Goal: Information Seeking & Learning: Learn about a topic

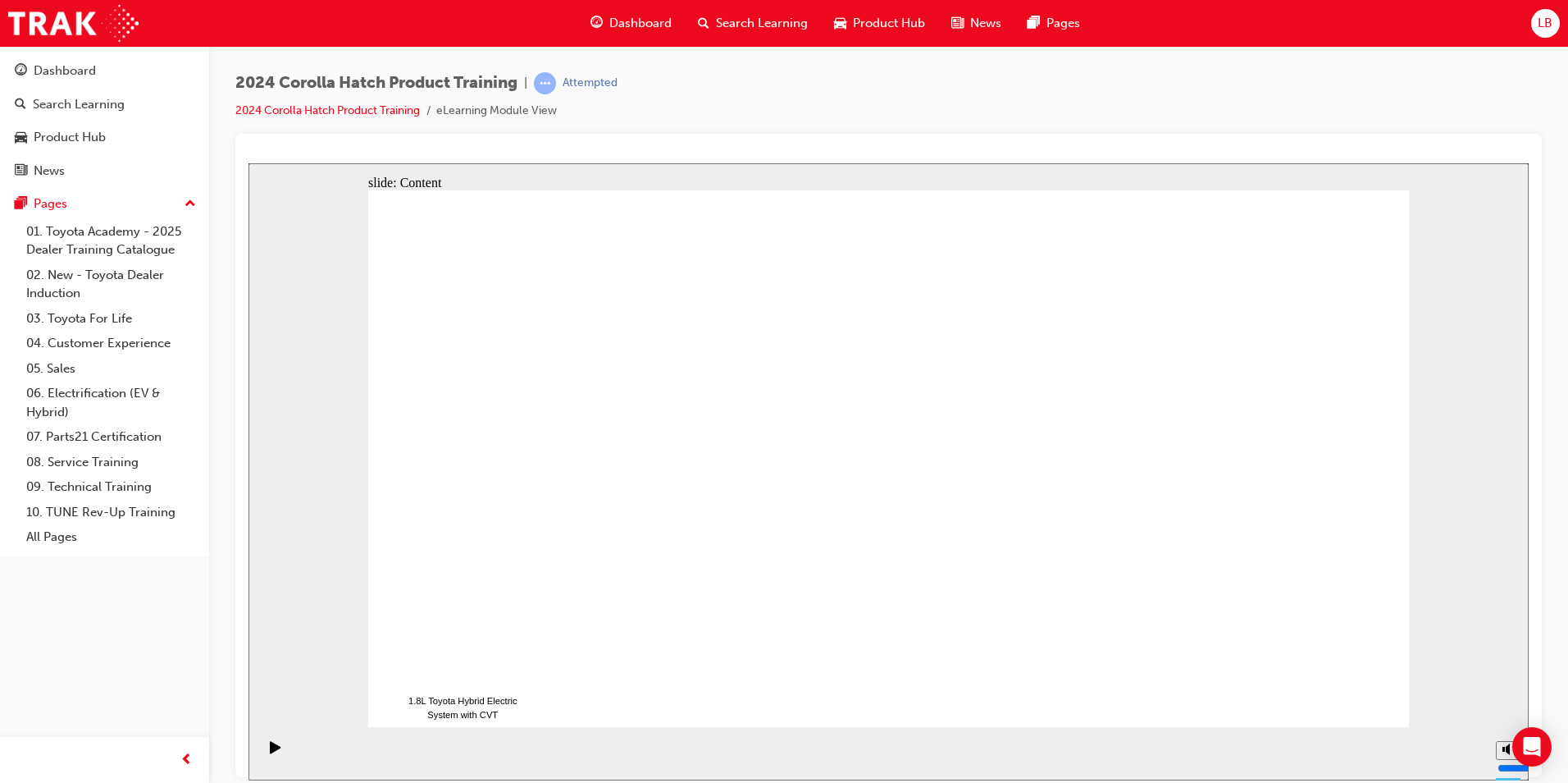
drag, startPoint x: 1343, startPoint y: 705, endPoint x: 1343, endPoint y: 687, distance: 18.0
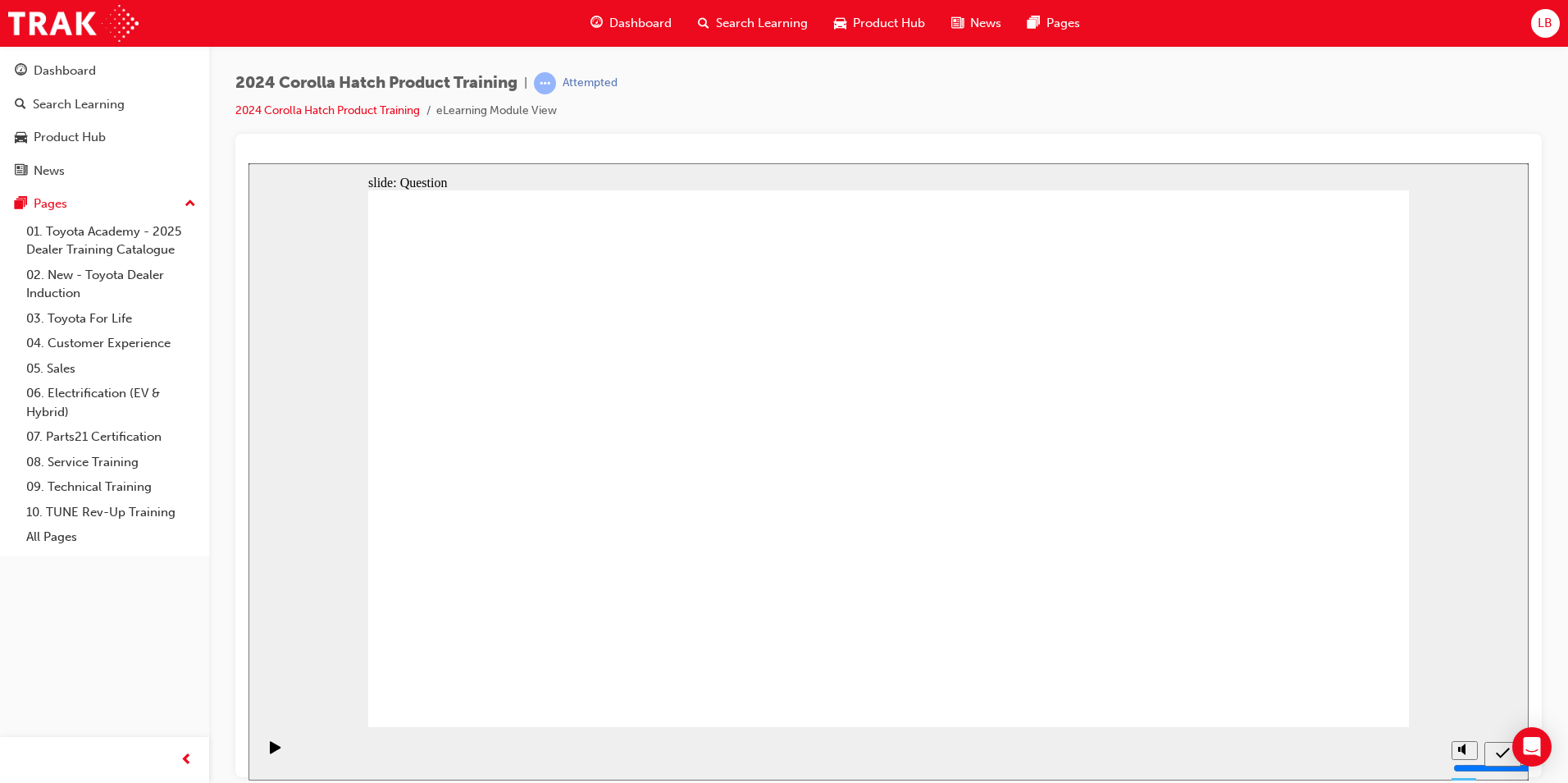
radio input "true"
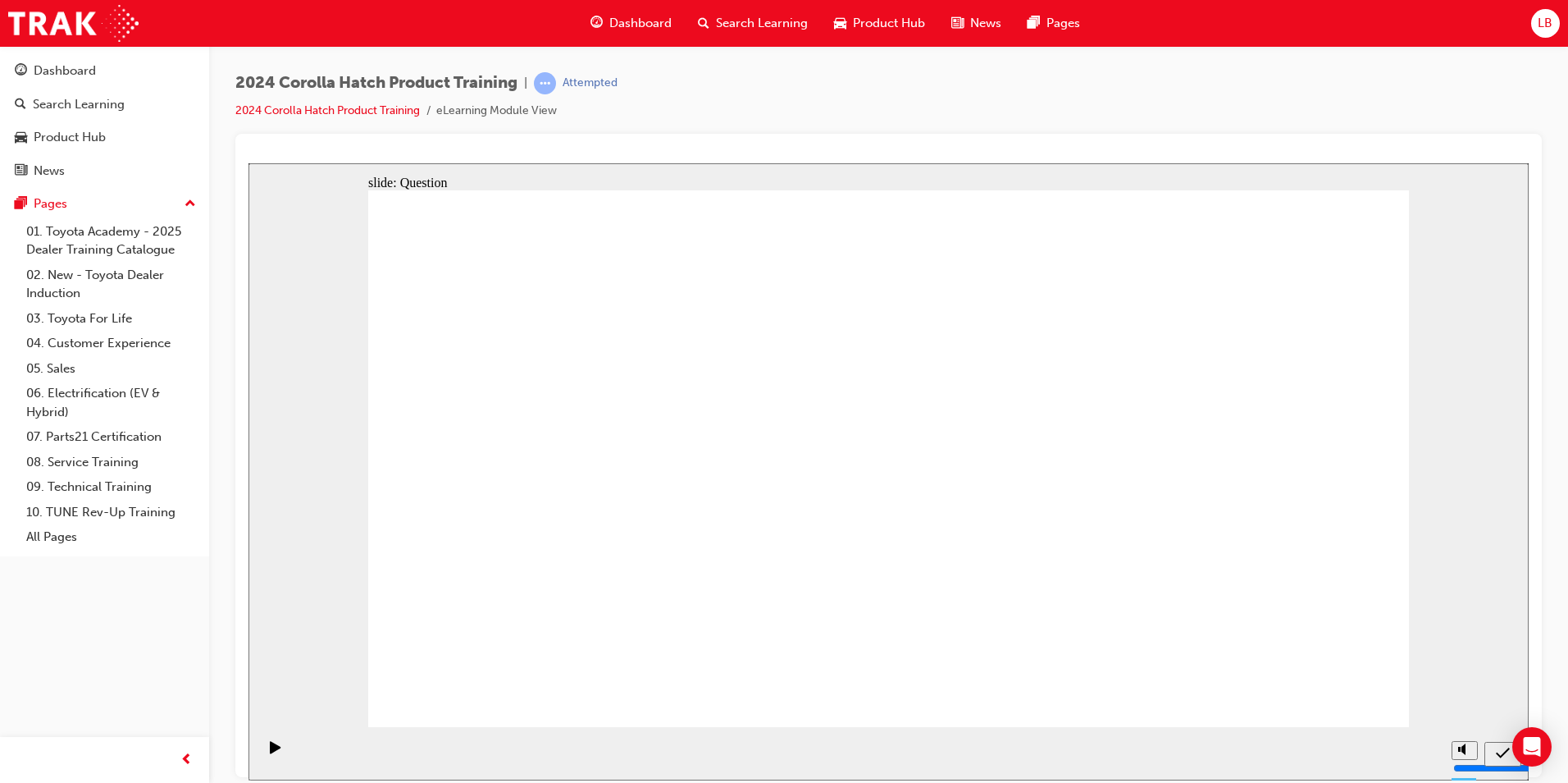
radio input "true"
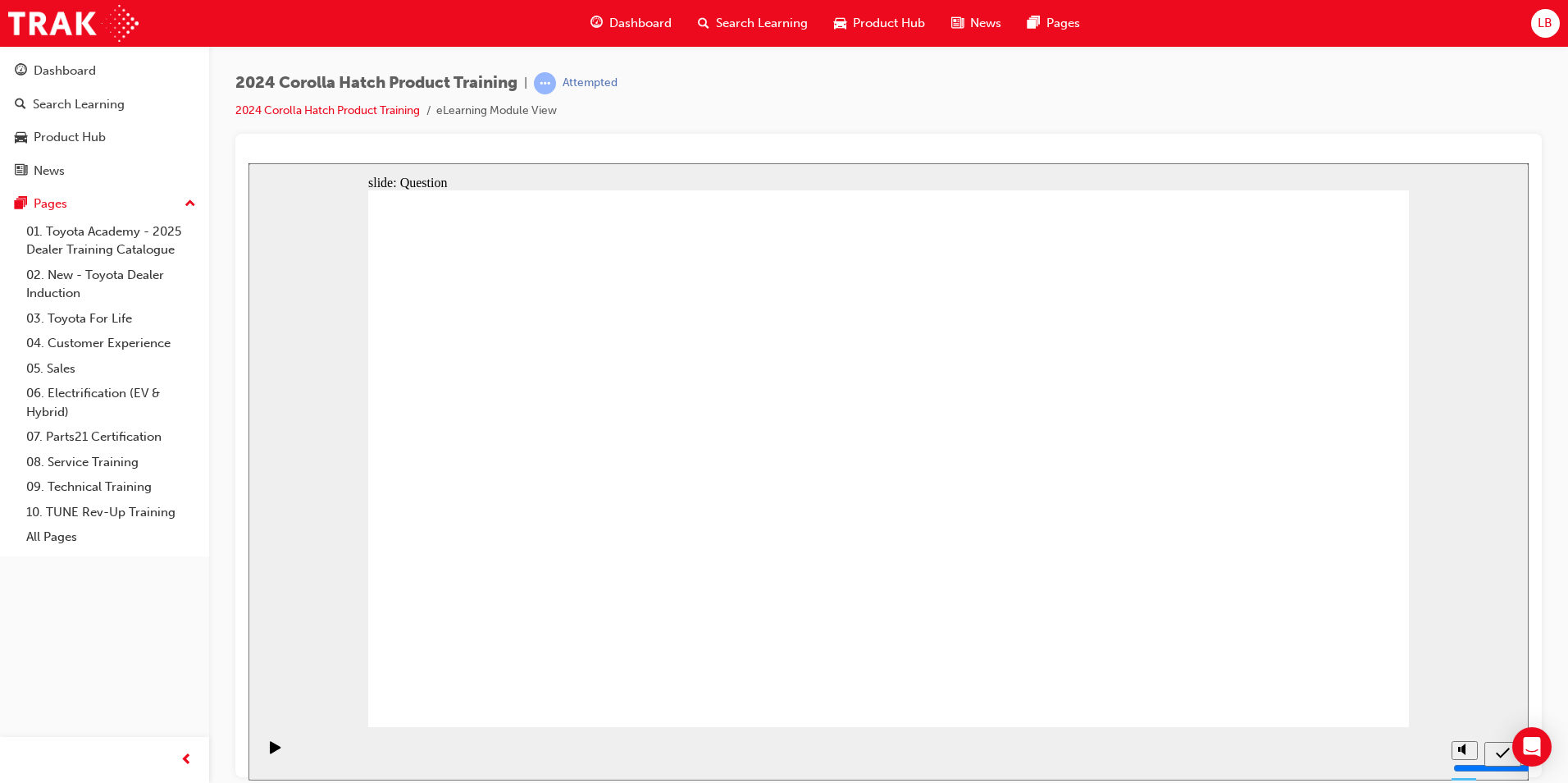
radio input "true"
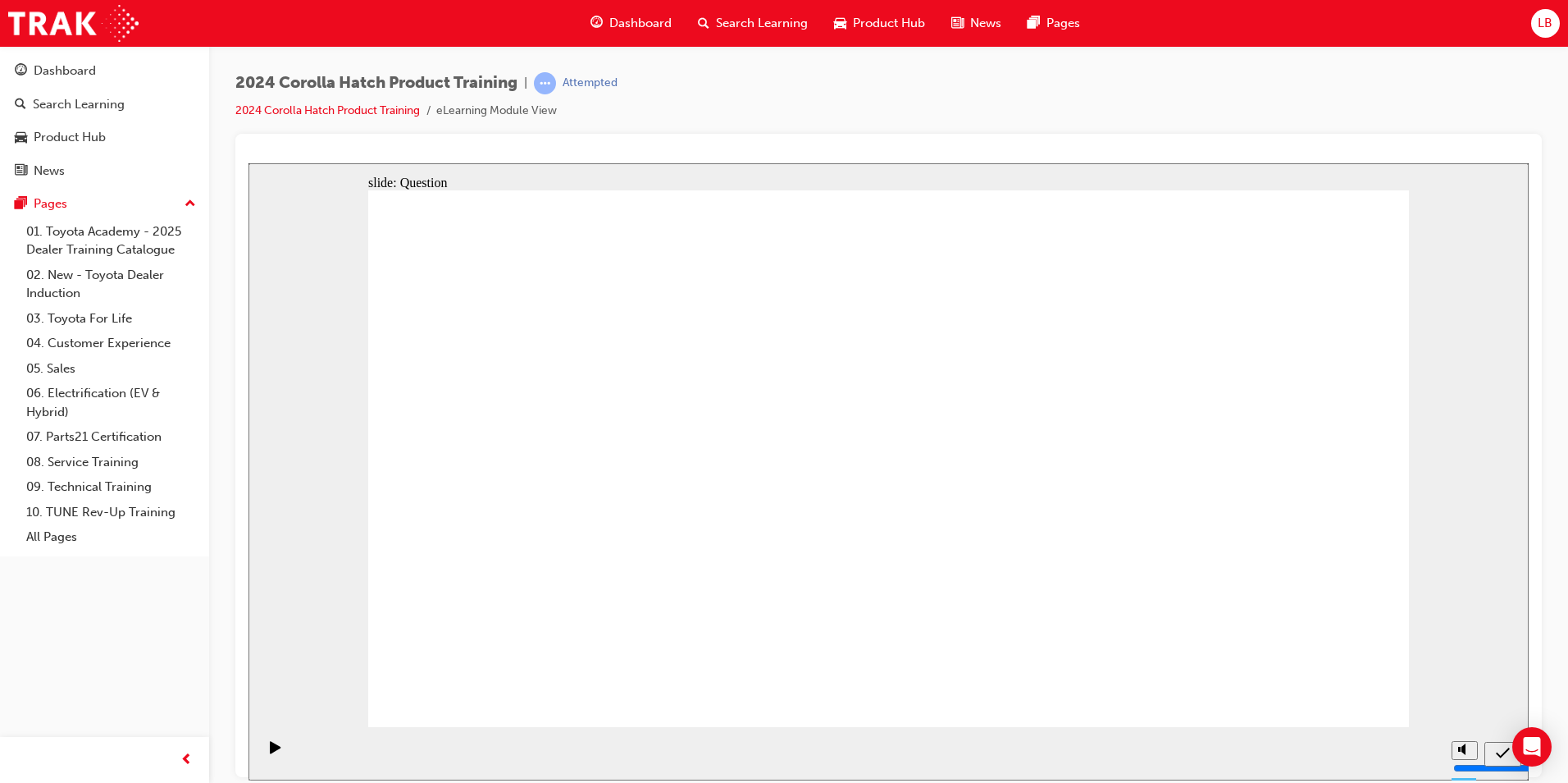
drag, startPoint x: 645, startPoint y: 499, endPoint x: 580, endPoint y: 592, distance: 113.5
drag, startPoint x: 537, startPoint y: 433, endPoint x: 718, endPoint y: 576, distance: 230.7
drag, startPoint x: 1060, startPoint y: 419, endPoint x: 883, endPoint y: 583, distance: 241.3
drag, startPoint x: 899, startPoint y: 425, endPoint x: 1072, endPoint y: 610, distance: 253.3
drag, startPoint x: 1239, startPoint y: 487, endPoint x: 1236, endPoint y: 608, distance: 121.0
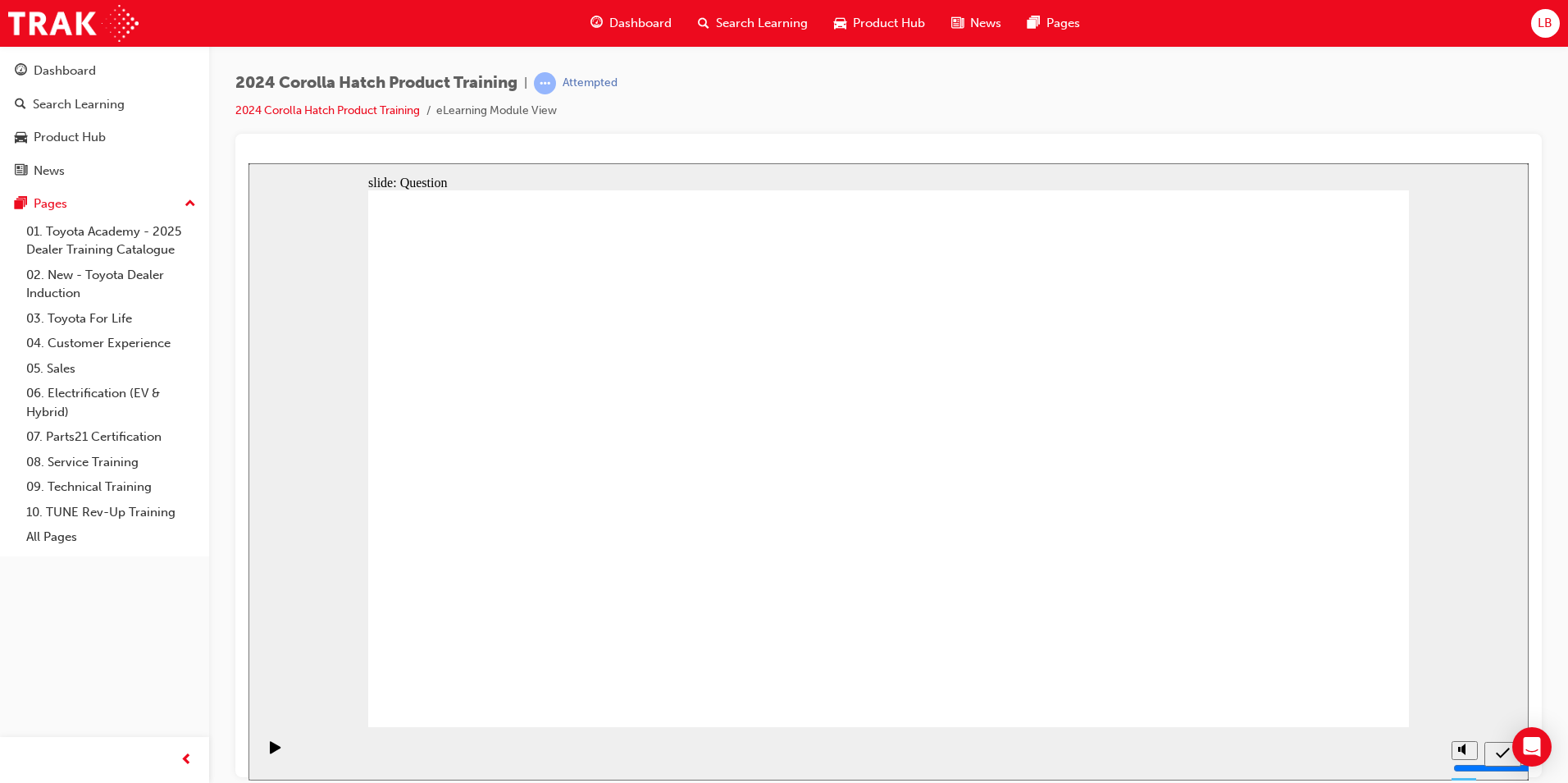
radio input "true"
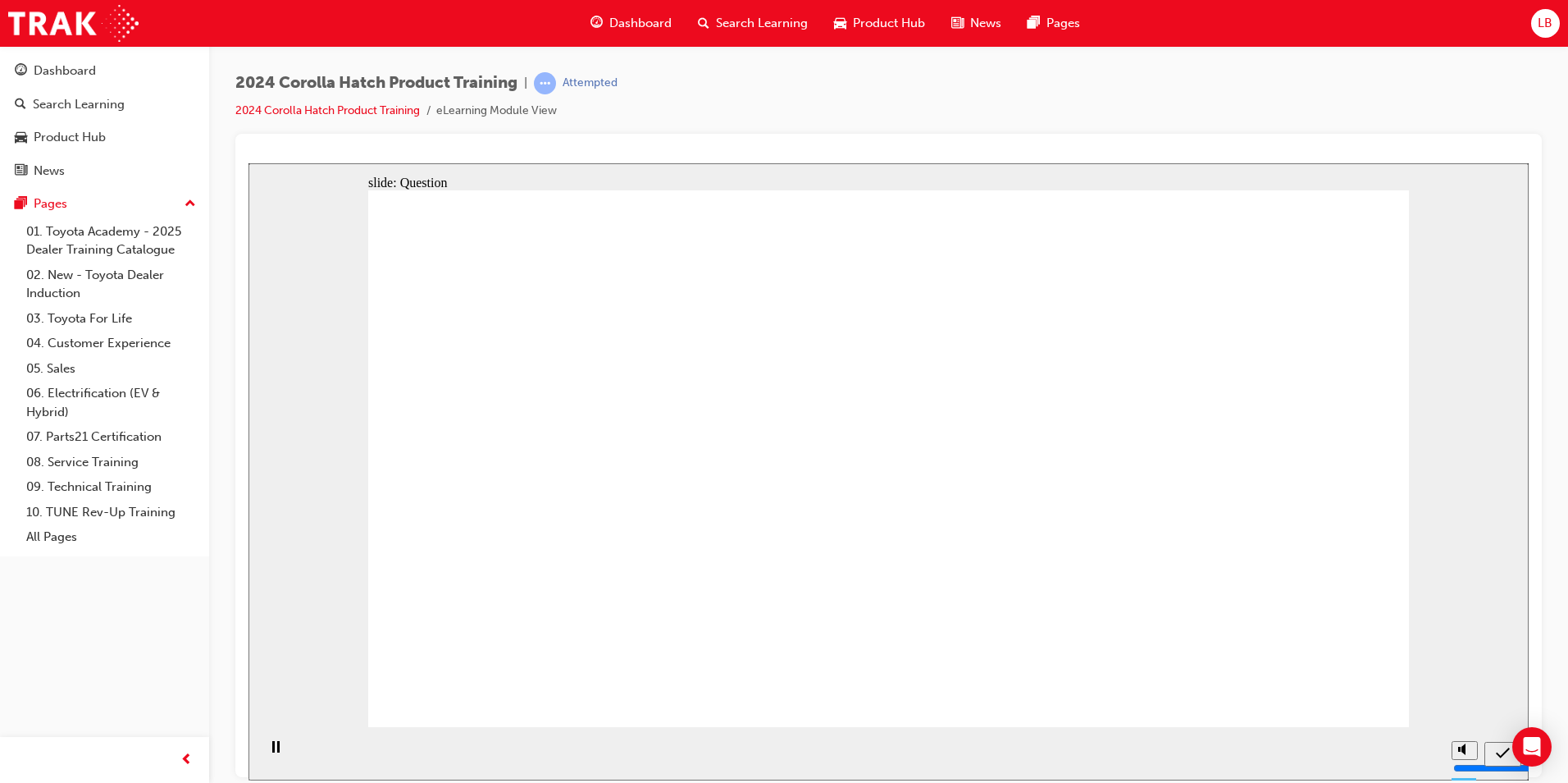
radio input "true"
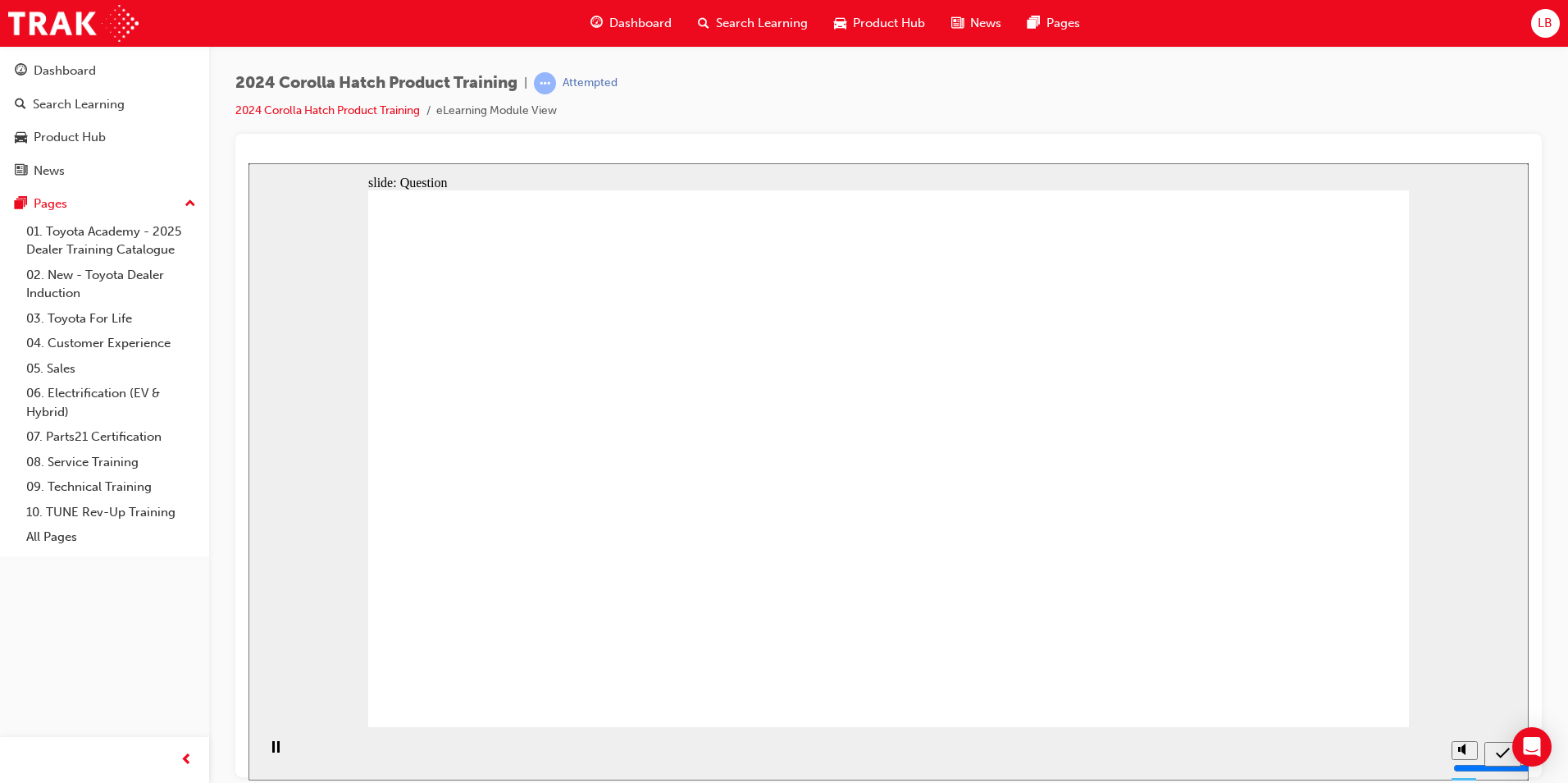
radio input "true"
drag, startPoint x: 1335, startPoint y: 676, endPoint x: 1365, endPoint y: 704, distance: 41.0
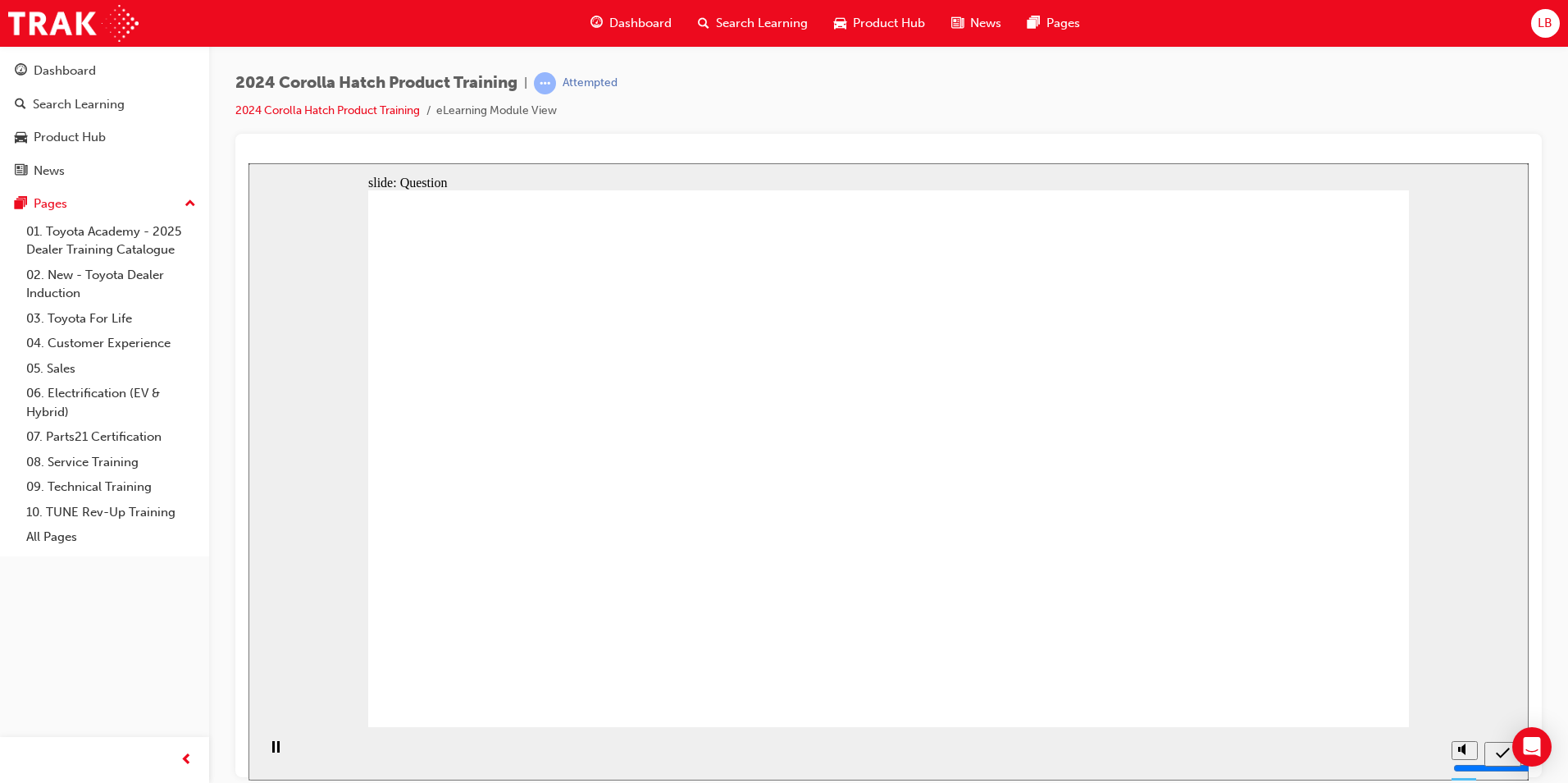
radio input "true"
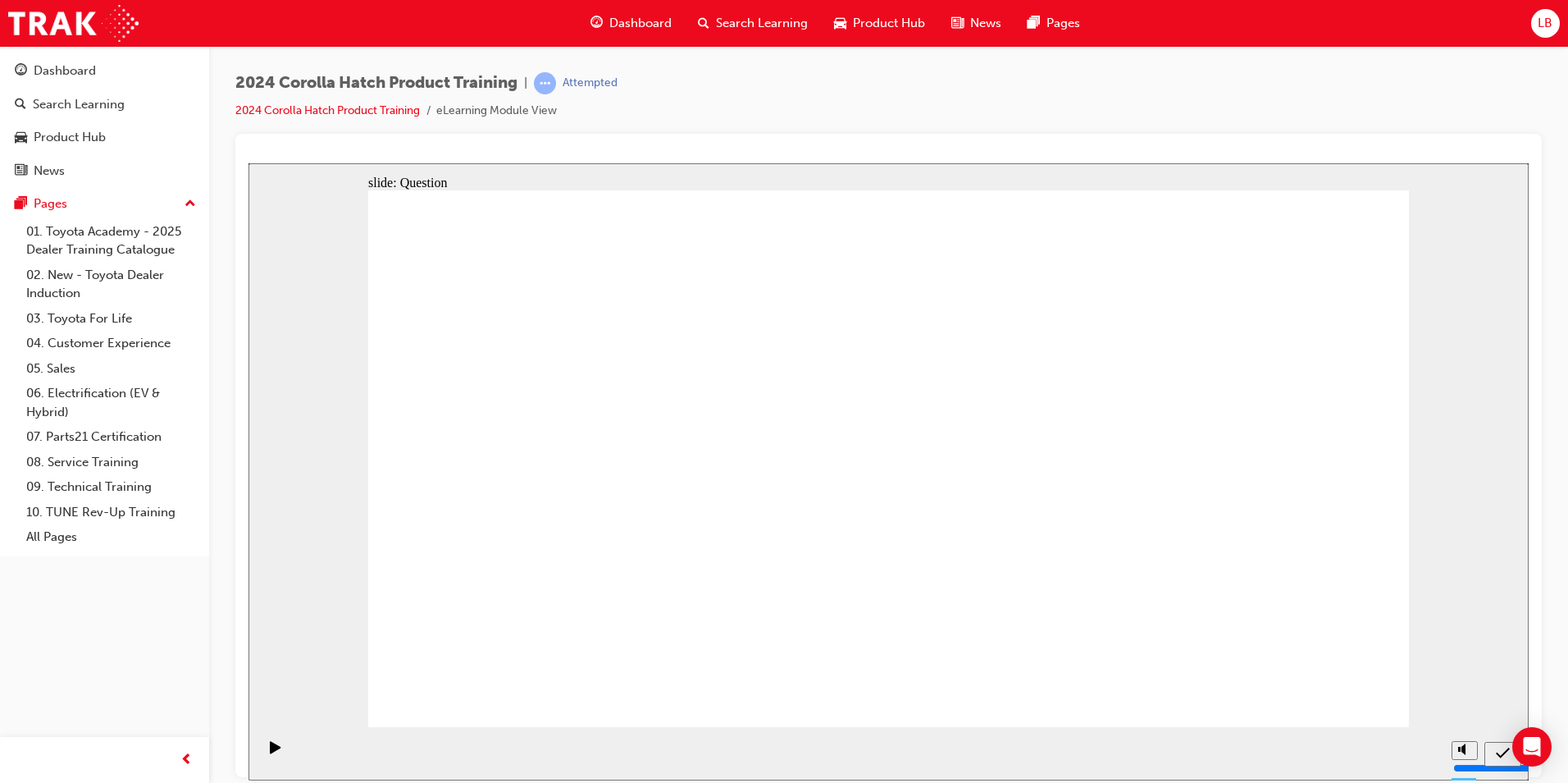
drag, startPoint x: 559, startPoint y: 457, endPoint x: 622, endPoint y: 530, distance: 96.4
drag, startPoint x: 727, startPoint y: 461, endPoint x: 795, endPoint y: 580, distance: 137.1
drag, startPoint x: 890, startPoint y: 484, endPoint x: 939, endPoint y: 630, distance: 154.0
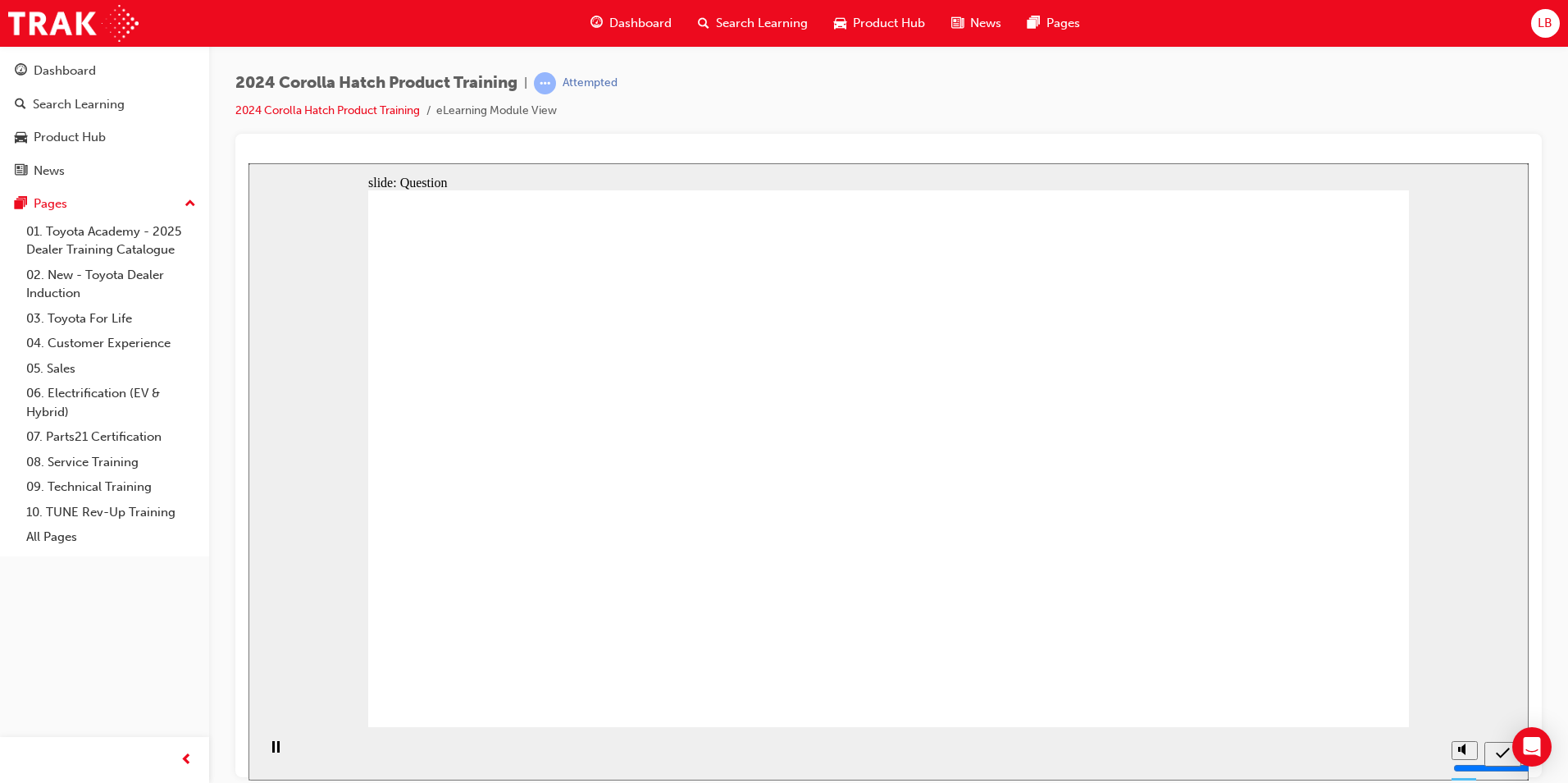
drag, startPoint x: 1155, startPoint y: 484, endPoint x: 1083, endPoint y: 448, distance: 80.5
drag, startPoint x: 1083, startPoint y: 445, endPoint x: 1115, endPoint y: 641, distance: 198.6
drag, startPoint x: 1279, startPoint y: 448, endPoint x: 1276, endPoint y: 611, distance: 163.0
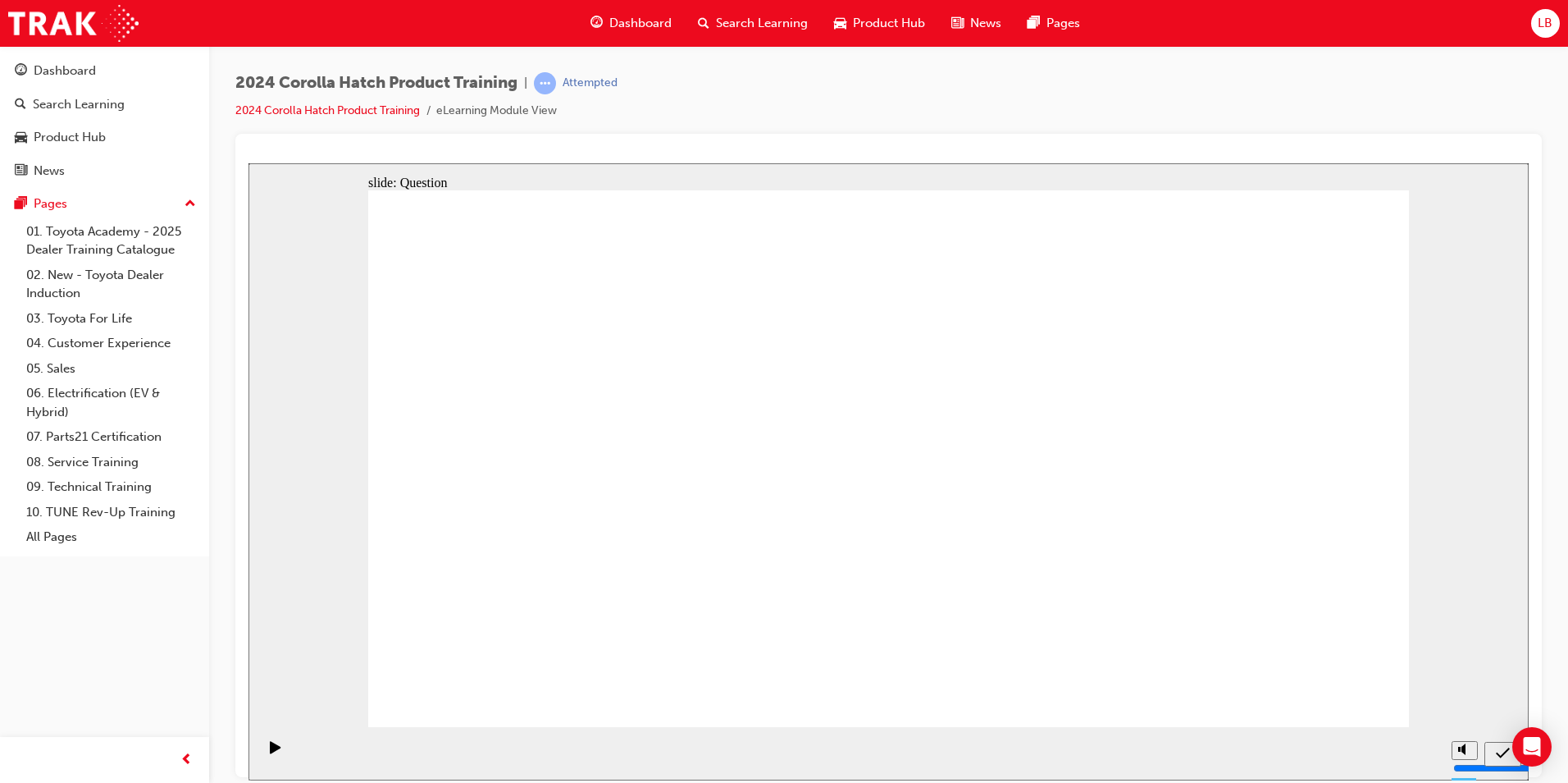
radio input "true"
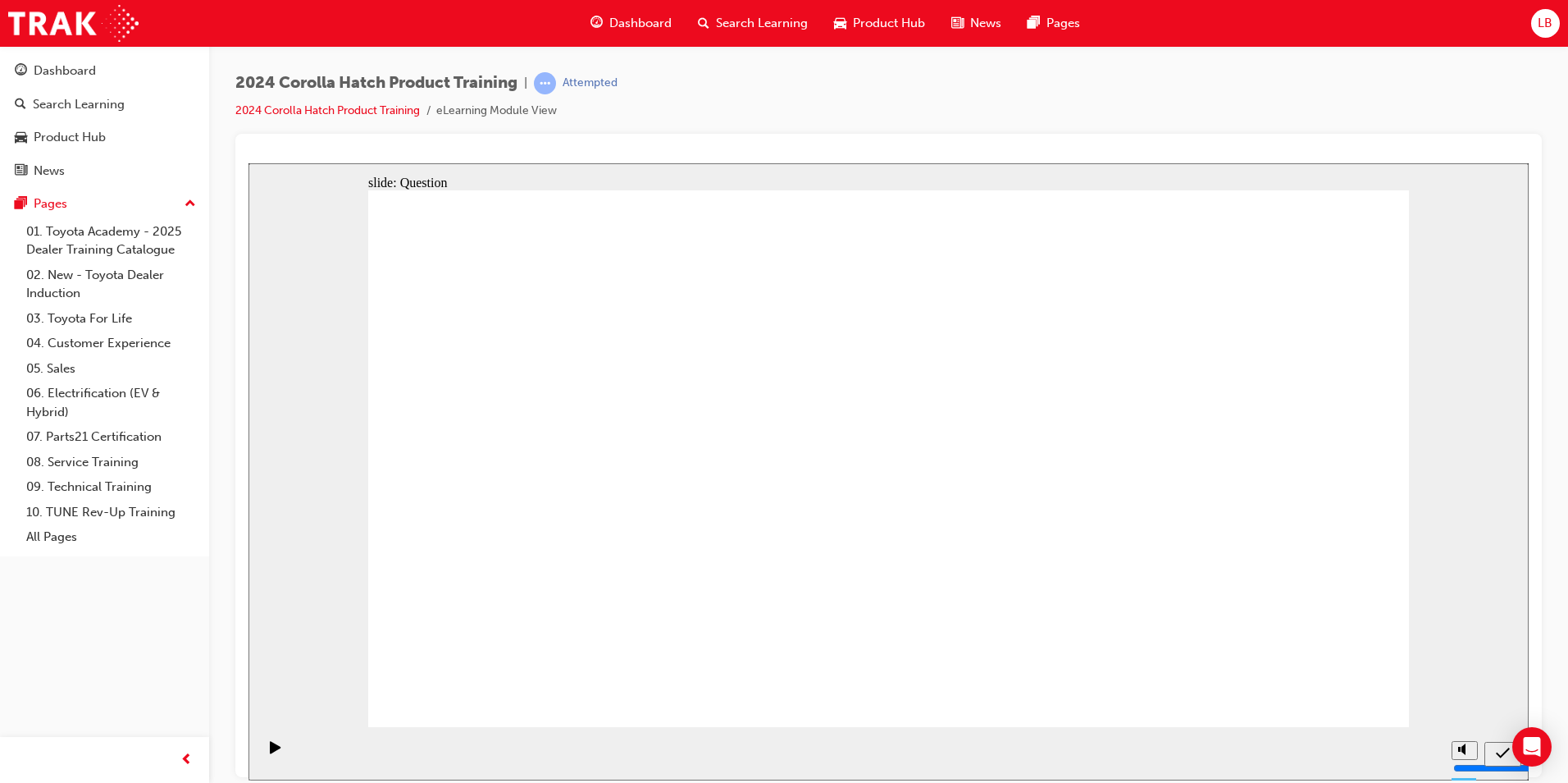
radio input "true"
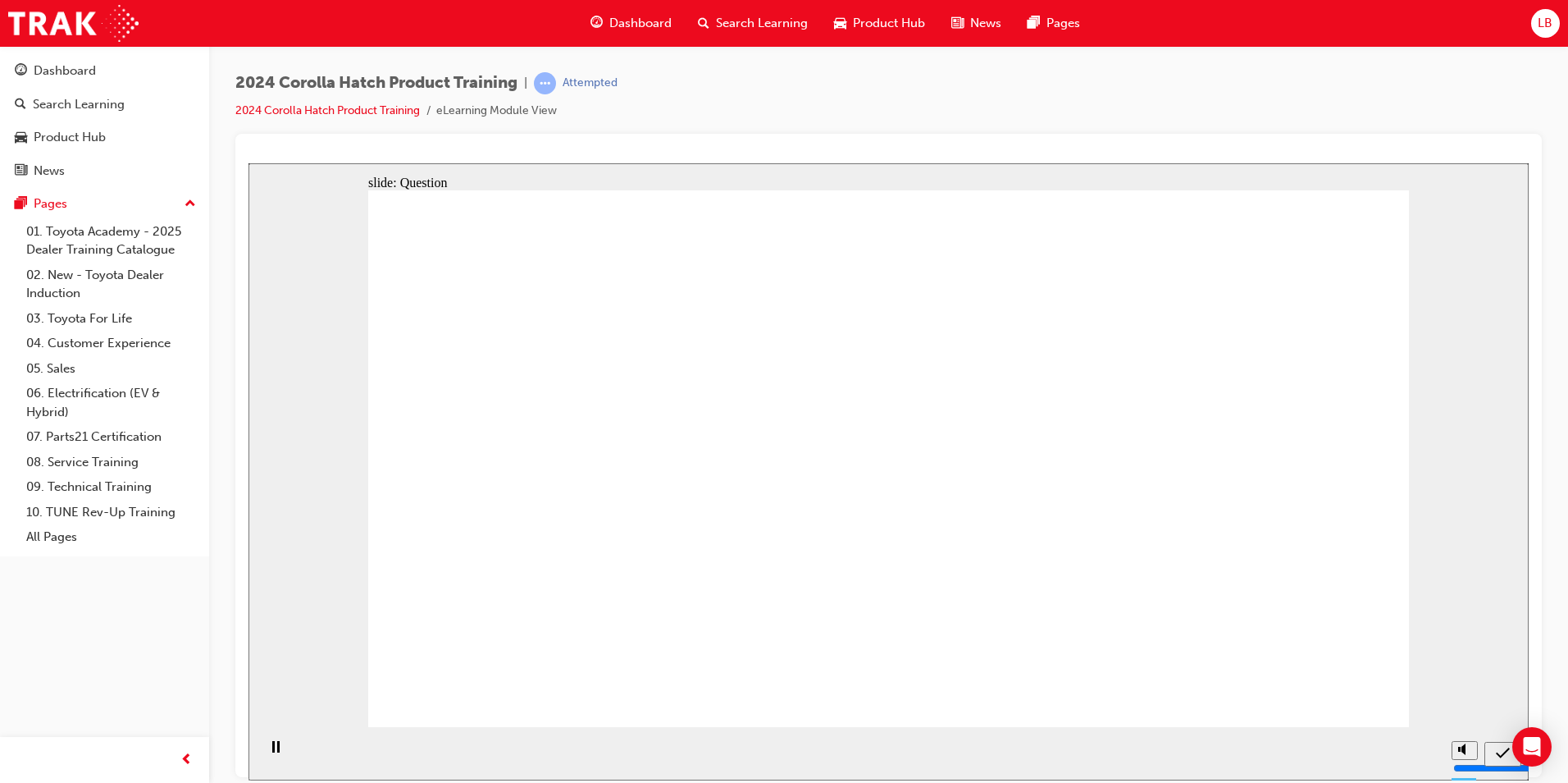
radio input "true"
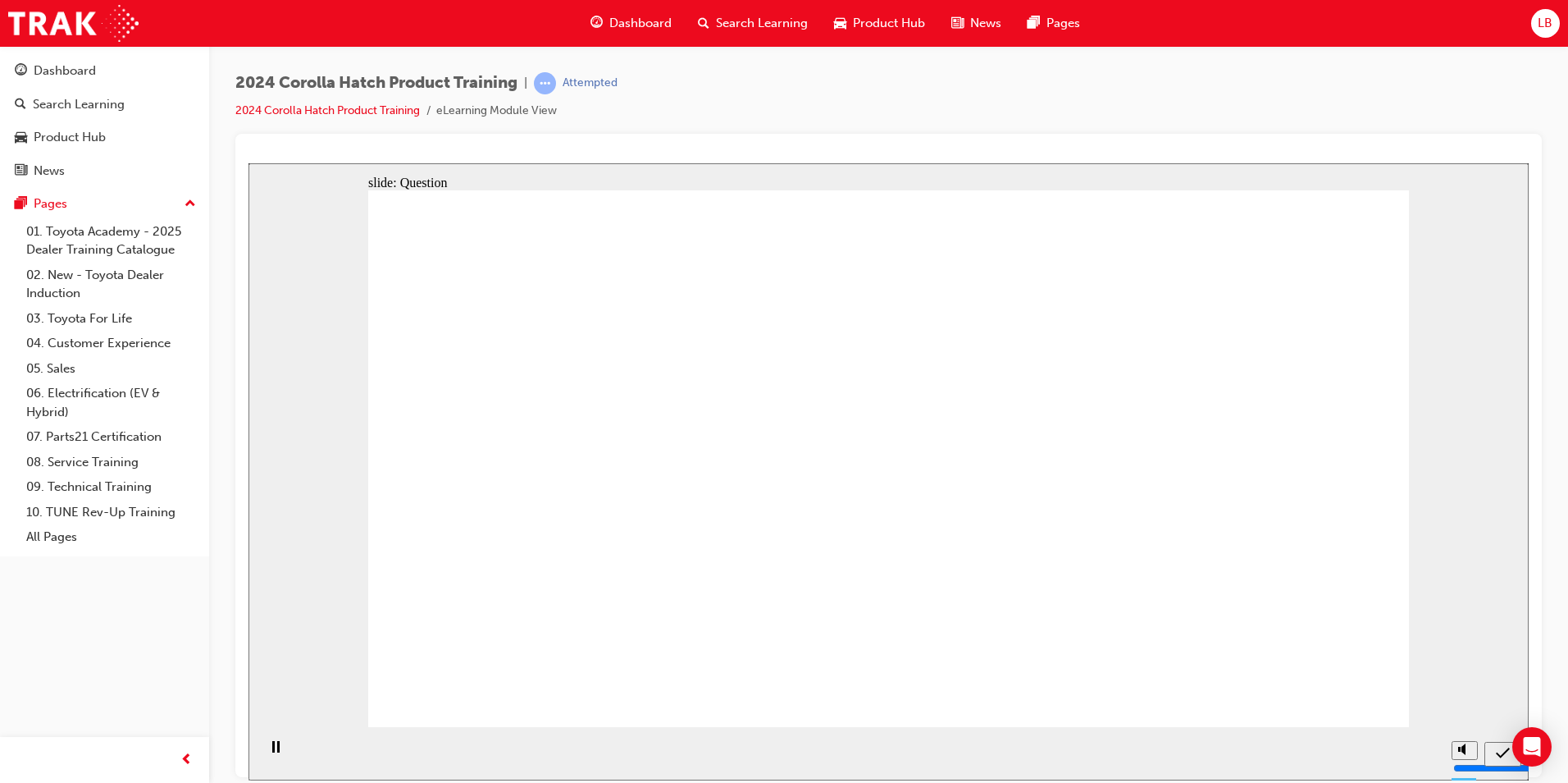
drag, startPoint x: 523, startPoint y: 429, endPoint x: 701, endPoint y: 600, distance: 246.8
drag, startPoint x: 716, startPoint y: 434, endPoint x: 547, endPoint y: 590, distance: 230.0
drag, startPoint x: 1073, startPoint y: 443, endPoint x: 944, endPoint y: 594, distance: 198.6
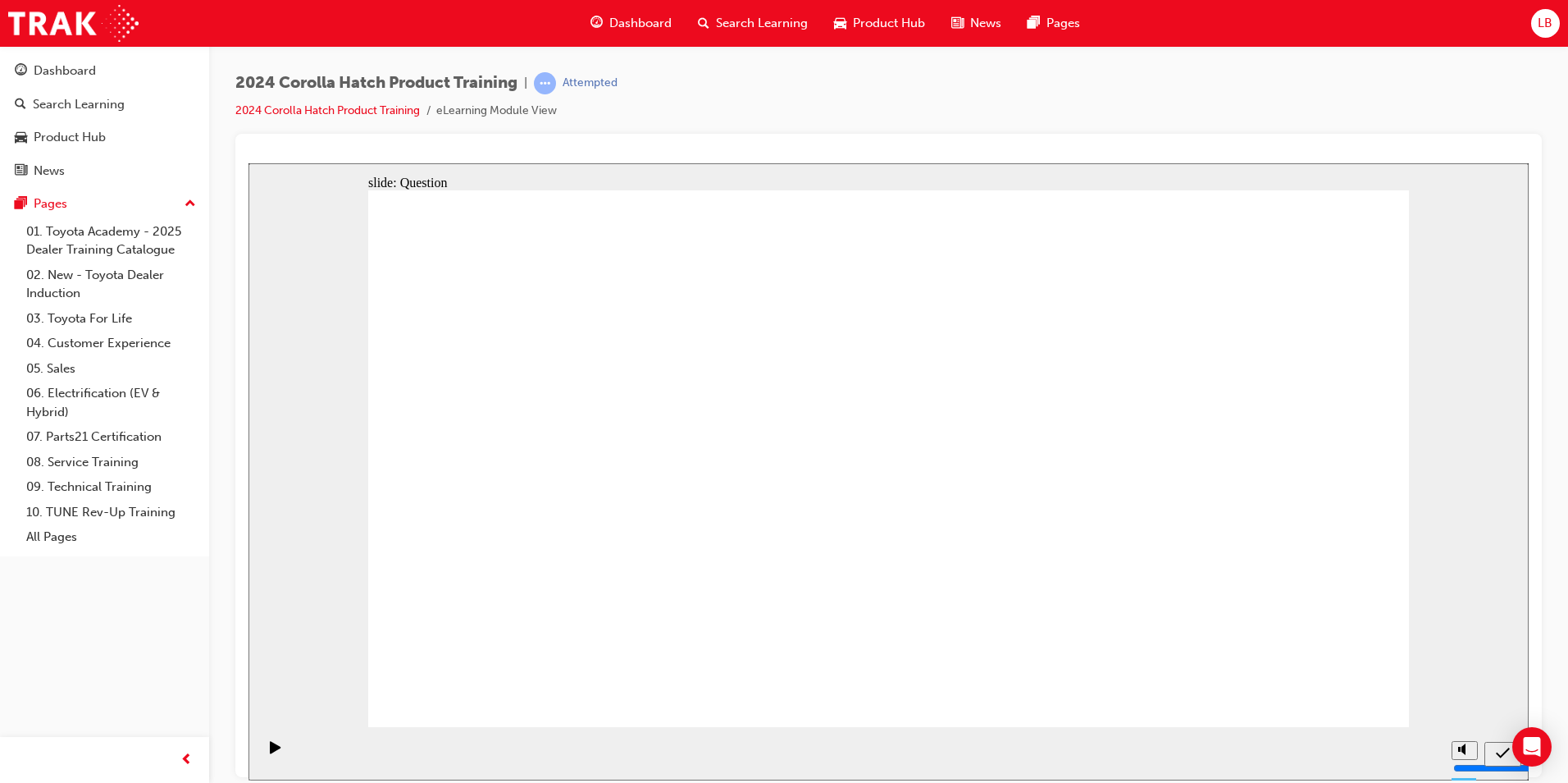
drag, startPoint x: 896, startPoint y: 432, endPoint x: 1056, endPoint y: 596, distance: 229.1
drag, startPoint x: 1233, startPoint y: 418, endPoint x: 1258, endPoint y: 580, distance: 163.9
